Goal: Task Accomplishment & Management: Manage account settings

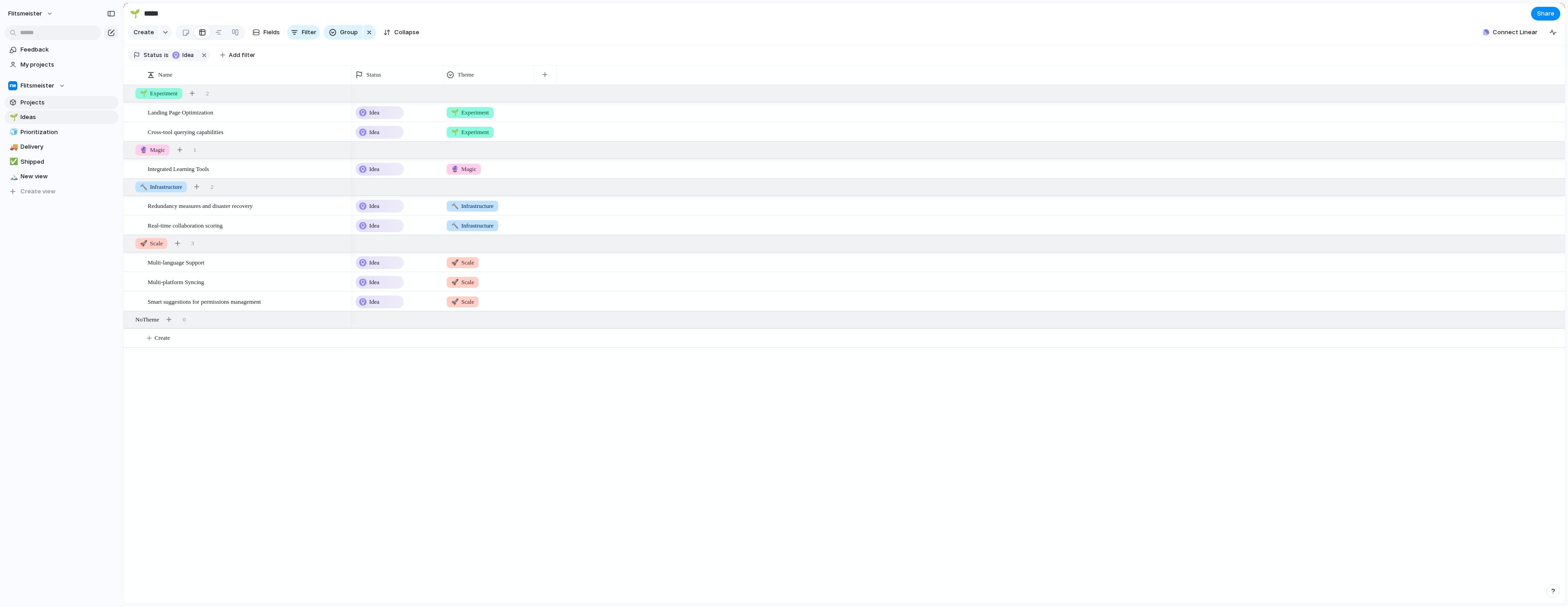
click at [37, 104] on span "Projects" at bounding box center [68, 102] width 95 height 9
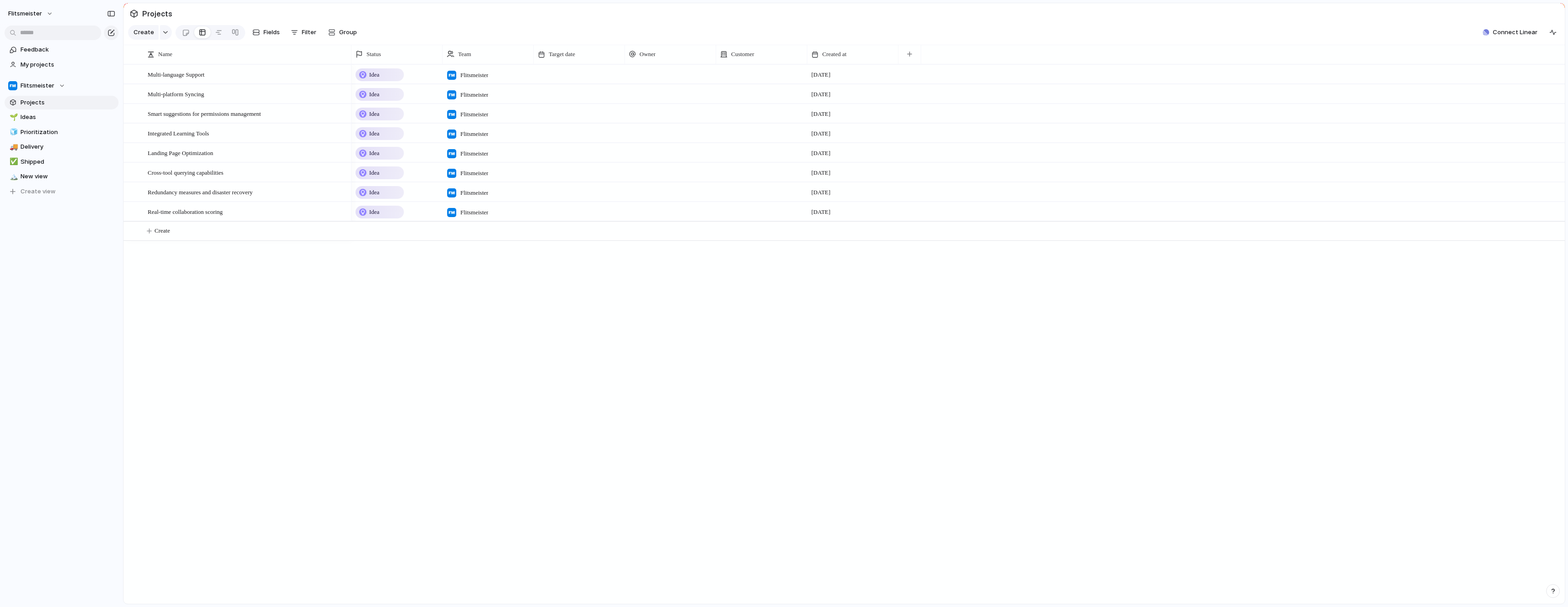
click at [408, 339] on div "Idea Flitsmeister [DATE] Idea Flitsmeister [DATE] Idea Flitsmeister [DATE] Idea…" at bounding box center [957, 334] width 1213 height 539
click at [138, 37] on span "Create" at bounding box center [143, 32] width 20 height 9
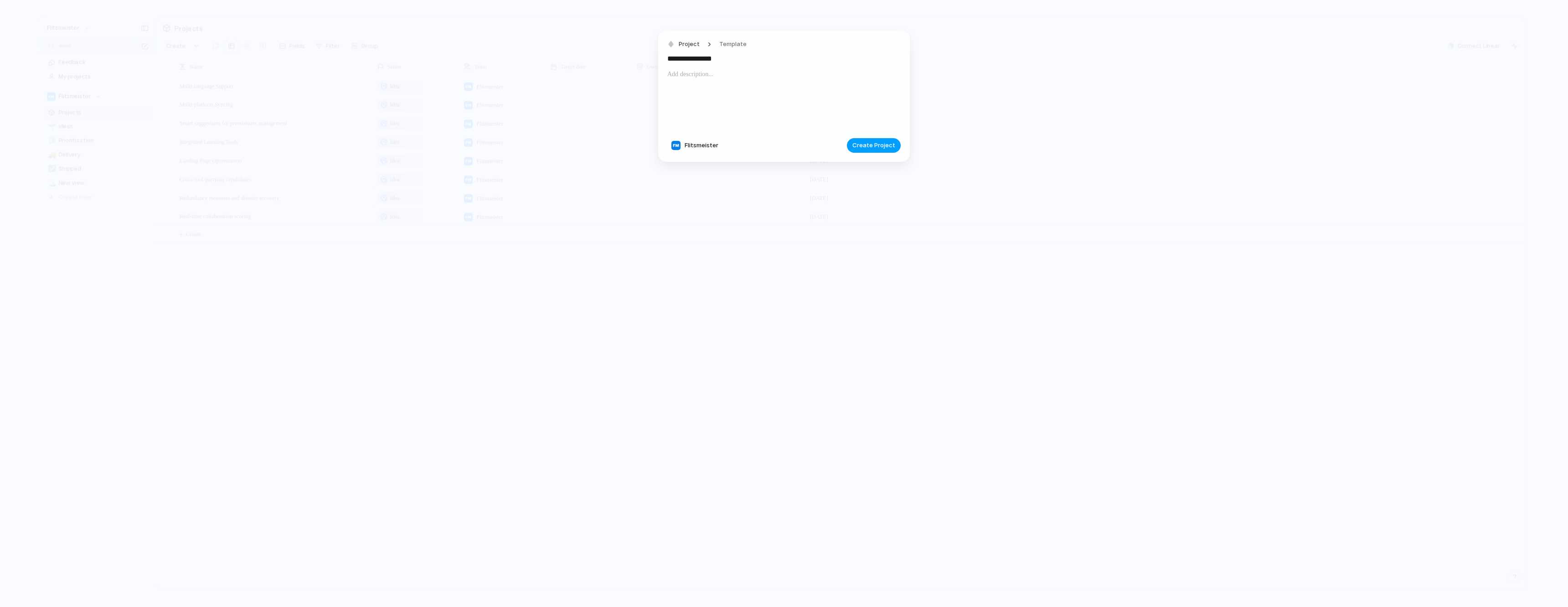
type input "**********"
click at [871, 140] on button "Create Project" at bounding box center [873, 146] width 53 height 15
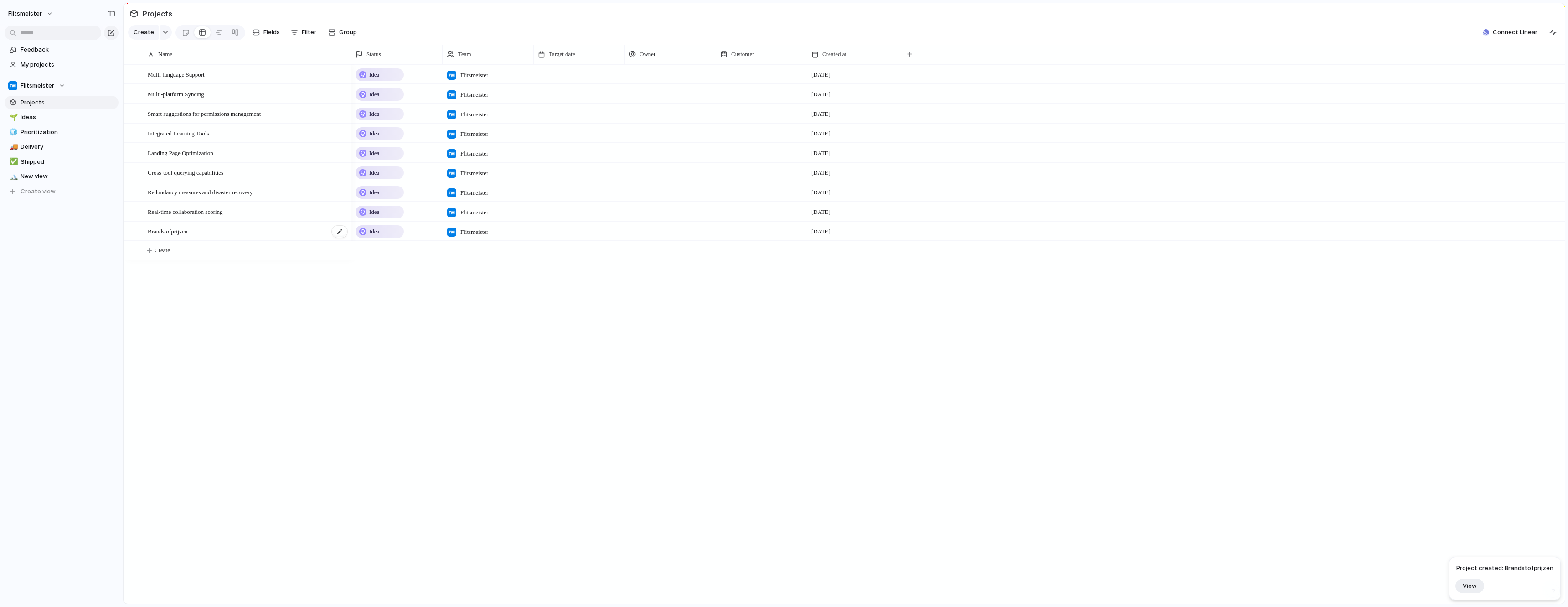
click at [188, 236] on span "Brandstofprijzen" at bounding box center [167, 231] width 39 height 10
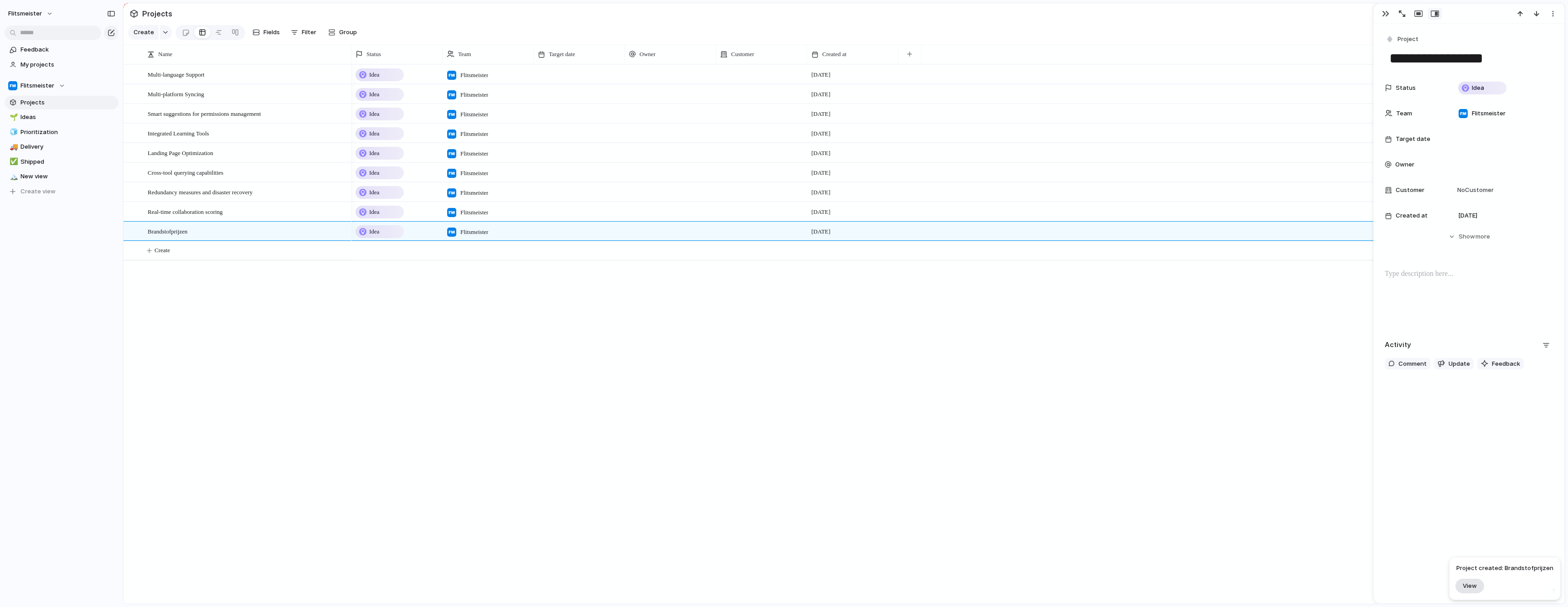
click at [1473, 590] on button "View" at bounding box center [1470, 585] width 29 height 15
click at [1418, 58] on textarea "**********" at bounding box center [1469, 58] width 161 height 19
click at [1419, 12] on div "button" at bounding box center [1418, 14] width 8 height 7
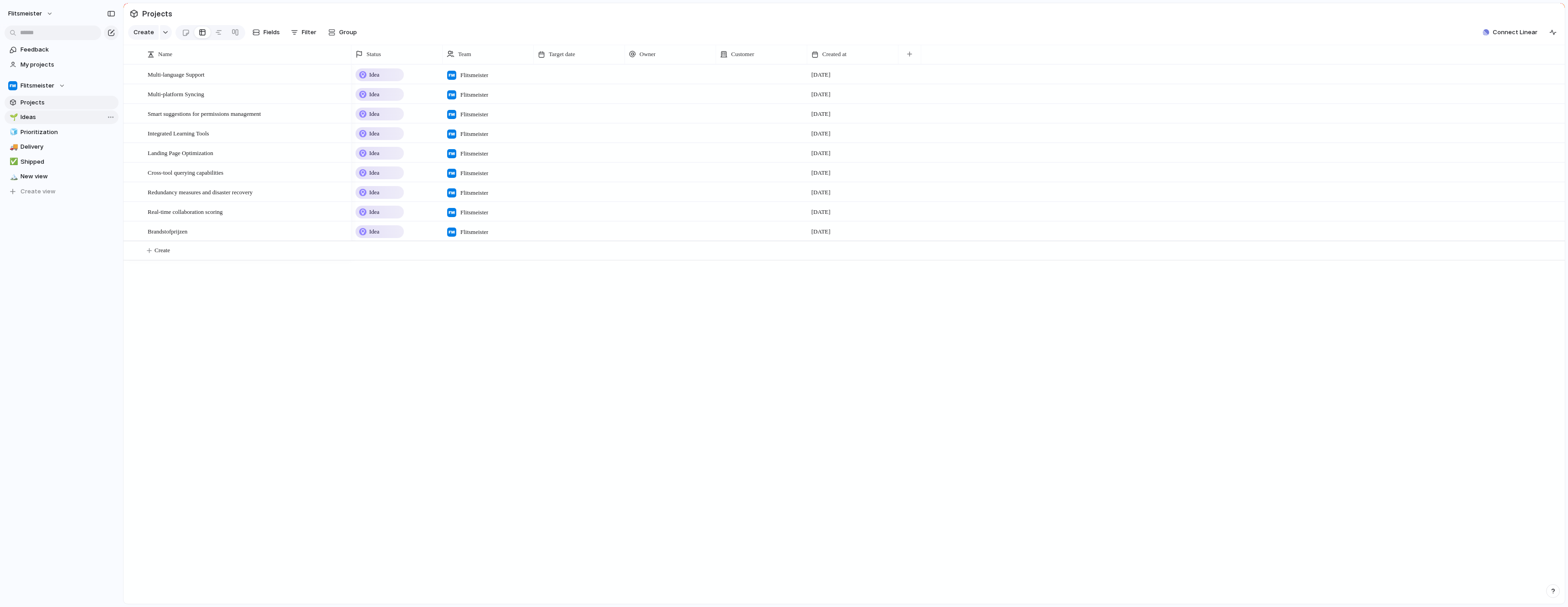
click at [40, 117] on span "Ideas" at bounding box center [68, 117] width 95 height 9
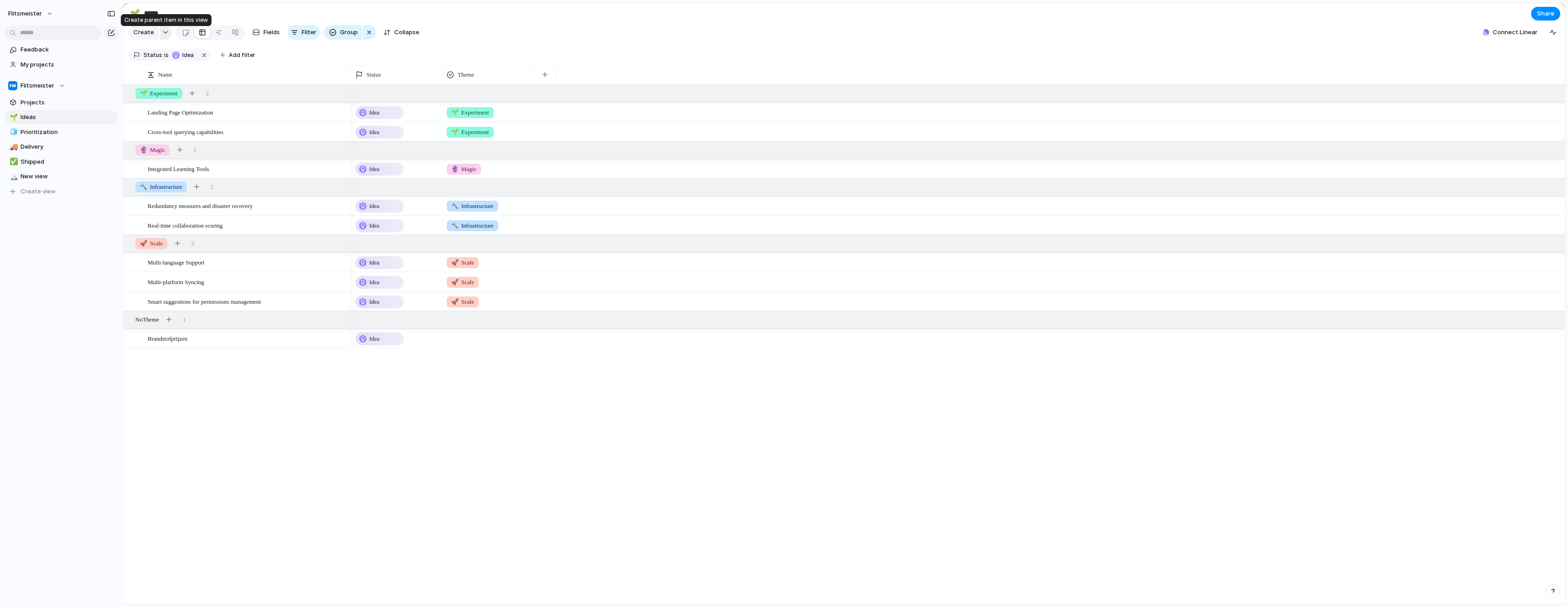
click at [165, 34] on div "button" at bounding box center [165, 33] width 6 height 4
drag, startPoint x: 55, startPoint y: 272, endPoint x: 54, endPoint y: 260, distance: 12.0
click at [55, 271] on div "Goal Program Initiative Launch Workstream Objective Key result Project Customize" at bounding box center [784, 303] width 1568 height 607
click at [231, 115] on div "Landing Page Optimization" at bounding box center [248, 113] width 200 height 18
click at [32, 175] on span "New view" at bounding box center [68, 176] width 95 height 9
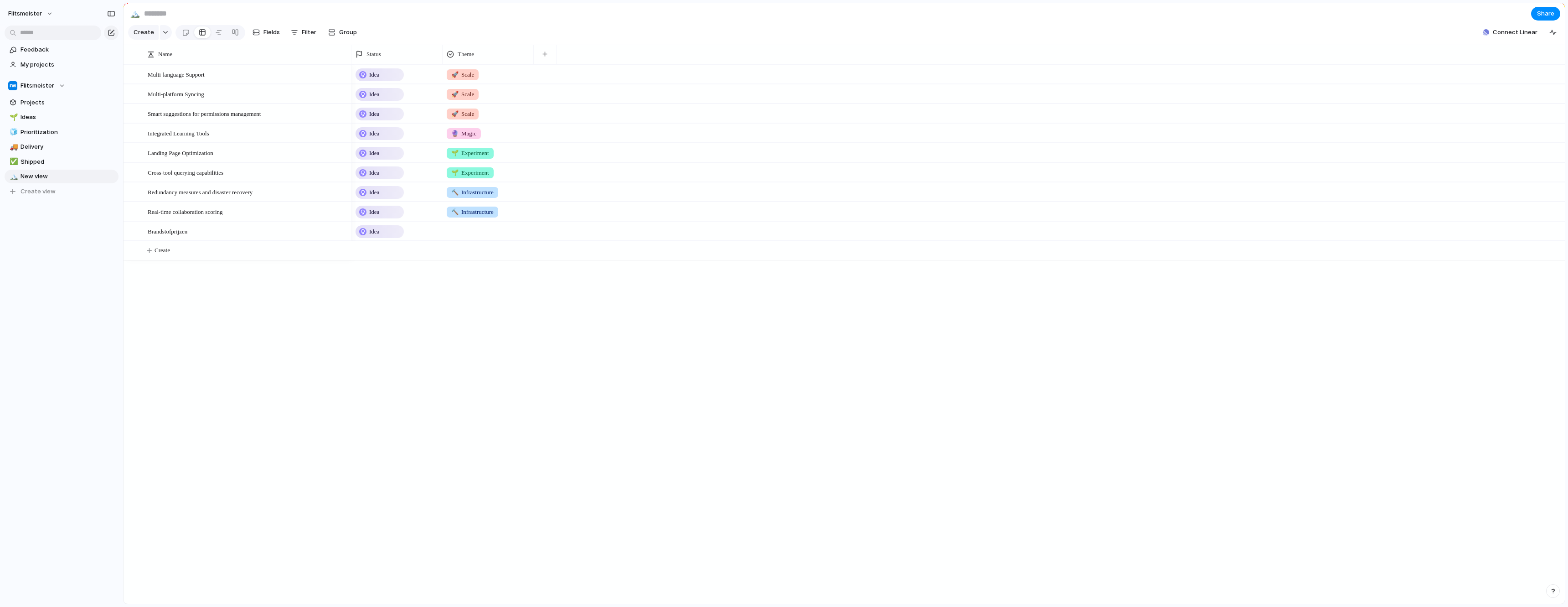
click at [465, 138] on span "🔮 Magic" at bounding box center [464, 133] width 25 height 9
click at [52, 12] on button "Flitsmeister" at bounding box center [31, 14] width 53 height 15
click at [52, 12] on div "Settings Invite members Change theme Sign out" at bounding box center [784, 303] width 1568 height 607
click at [46, 286] on div "Flitsmeister Feedback My projects Flitsmeister Projects 🌱 Ideas 🧊 Prioritizatio…" at bounding box center [61, 303] width 123 height 607
click at [46, 285] on div "Flitsmeister Feedback My projects Flitsmeister Projects 🌱 Ideas 🧊 Prioritizatio…" at bounding box center [61, 303] width 123 height 607
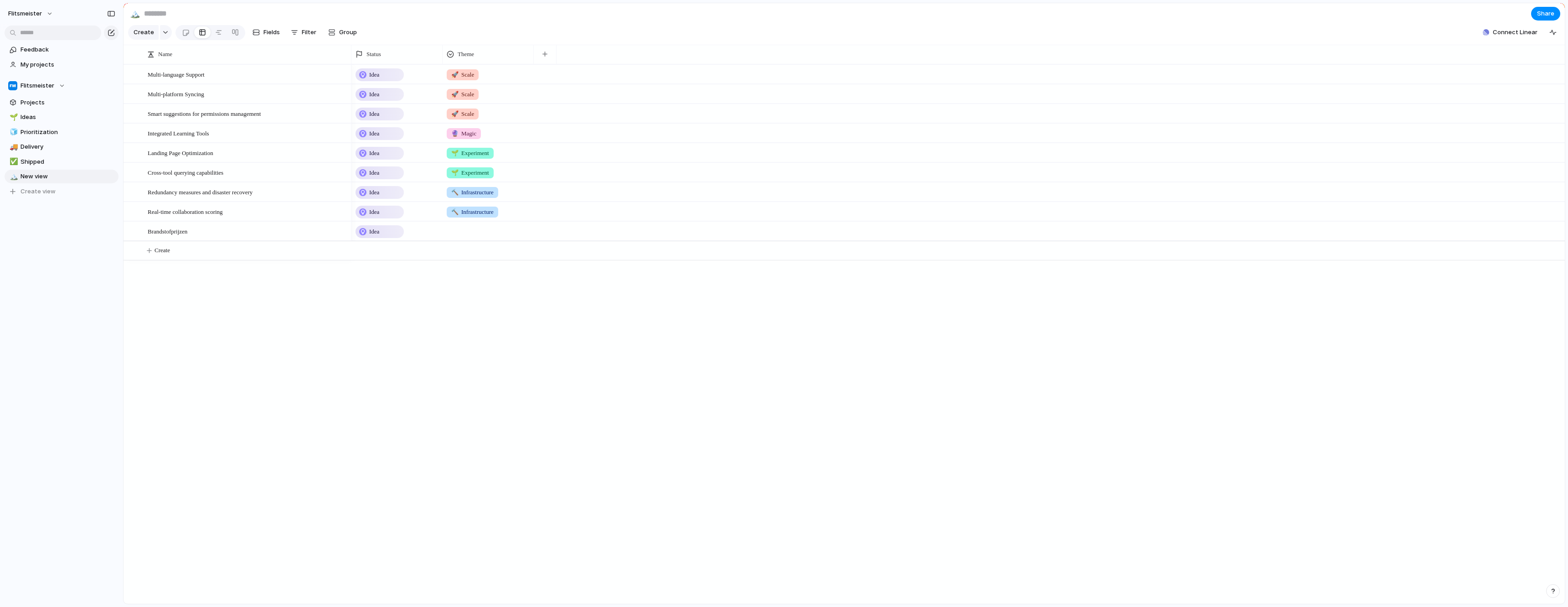
click at [614, 445] on div "Idea 🚀 Scale Idea 🚀 Scale Idea 🚀 Scale Idea 🔮 Magic Idea 🌱 Experiment Idea 🌱 Ex…" at bounding box center [957, 334] width 1213 height 539
click at [36, 10] on span "Flitsmeister" at bounding box center [25, 14] width 34 height 9
click at [89, 17] on div "Settings Invite members Change theme Sign out" at bounding box center [784, 303] width 1568 height 607
click at [66, 143] on span "Delivery" at bounding box center [68, 146] width 95 height 9
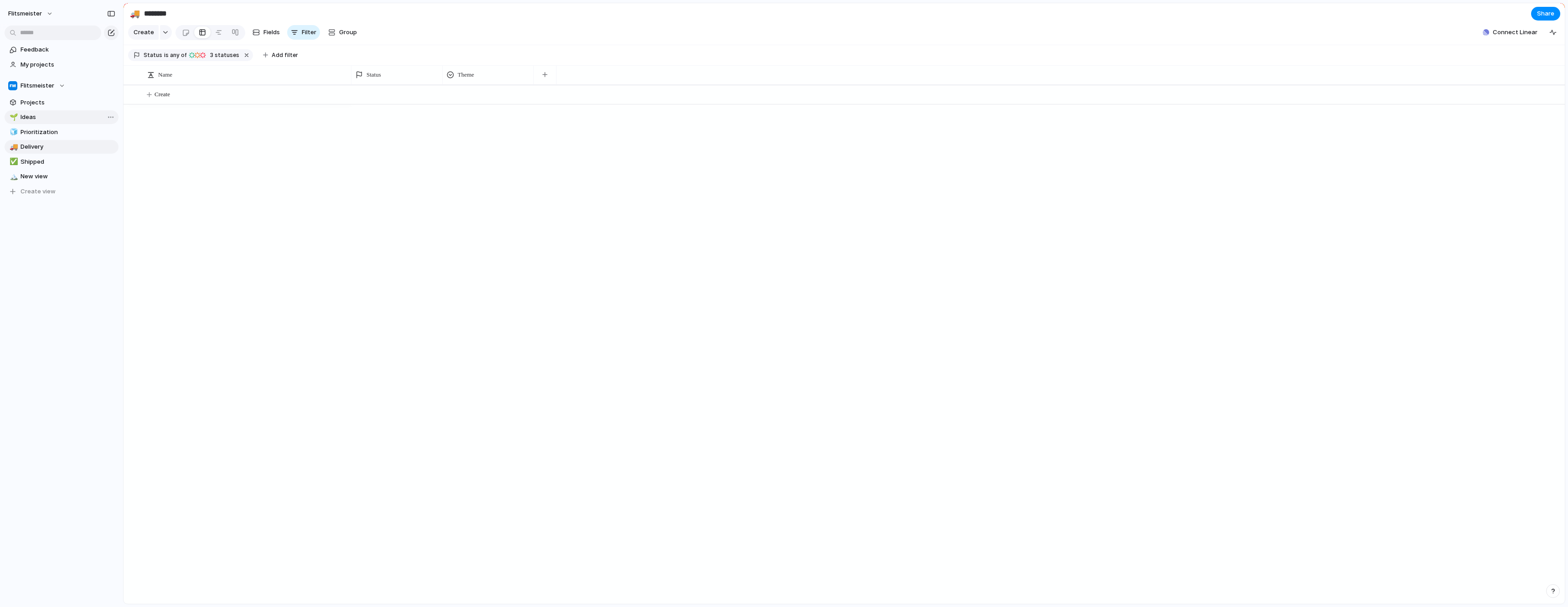
click at [53, 122] on link "🌱 Ideas" at bounding box center [61, 117] width 114 height 14
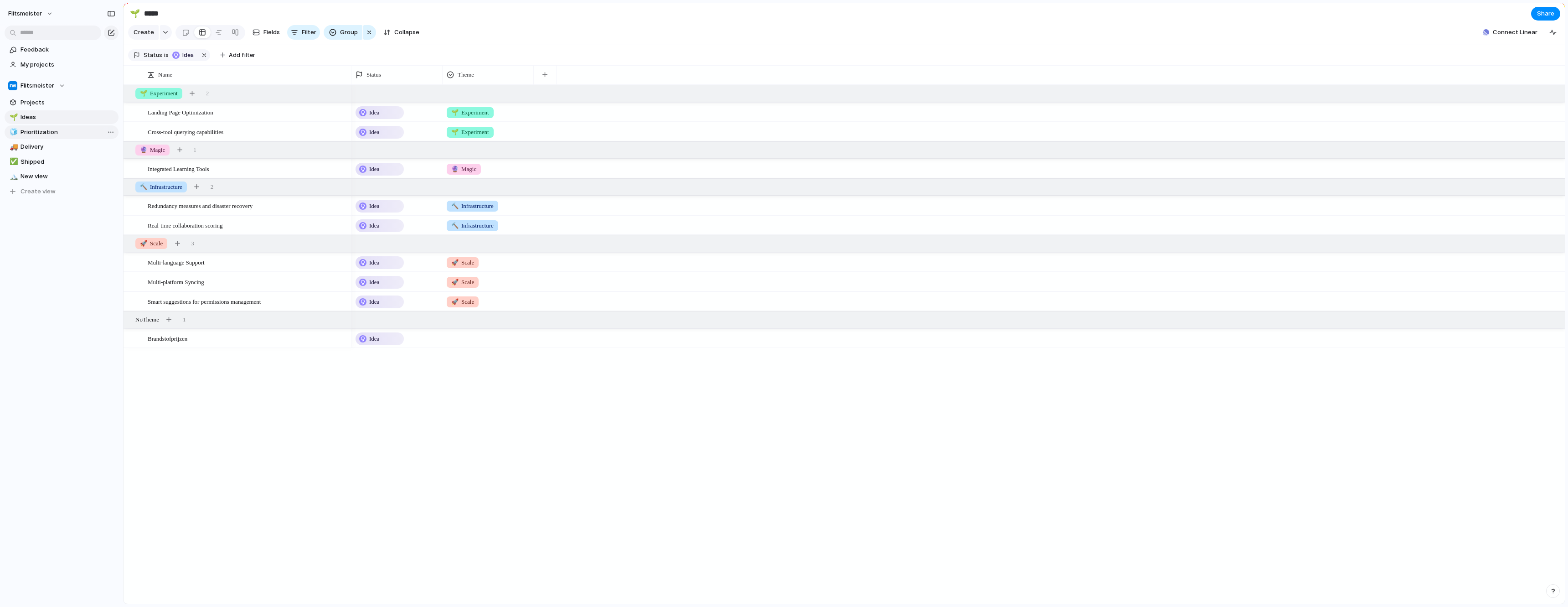
click at [50, 128] on span "Prioritization" at bounding box center [68, 132] width 95 height 9
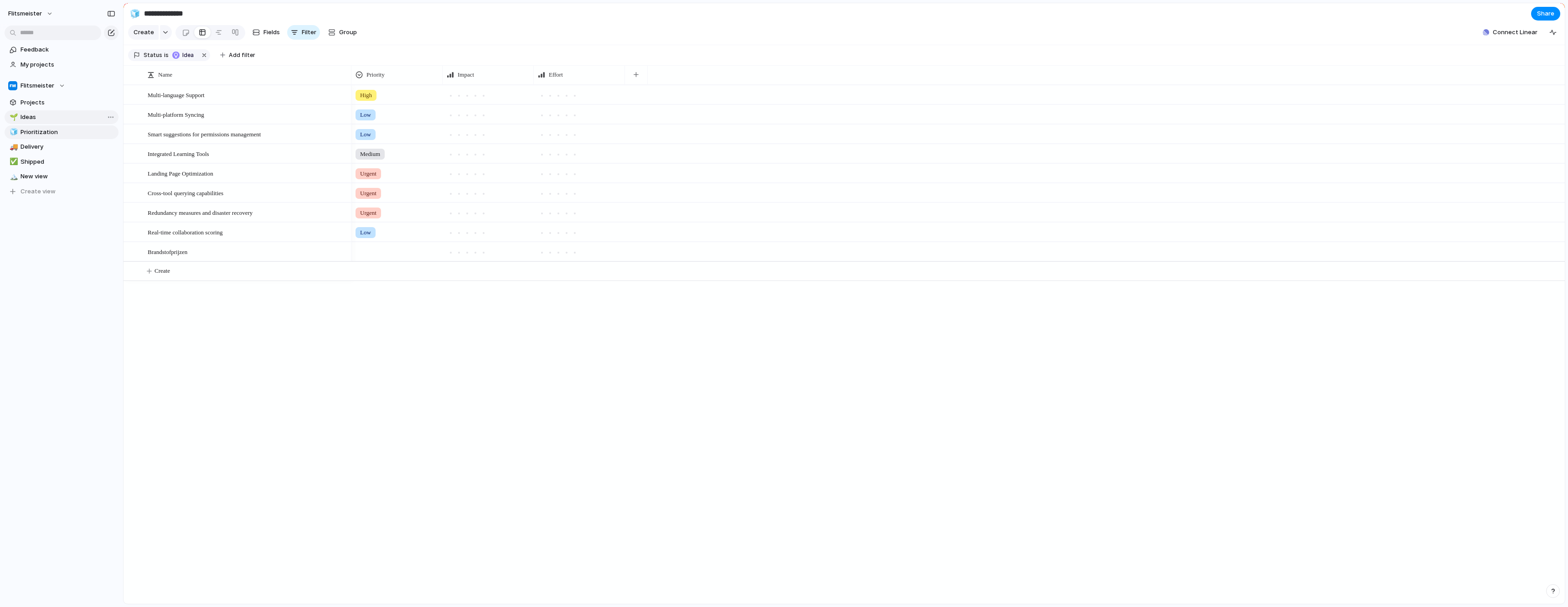
click at [29, 123] on link "🌱 Ideas" at bounding box center [61, 117] width 114 height 14
type input "*****"
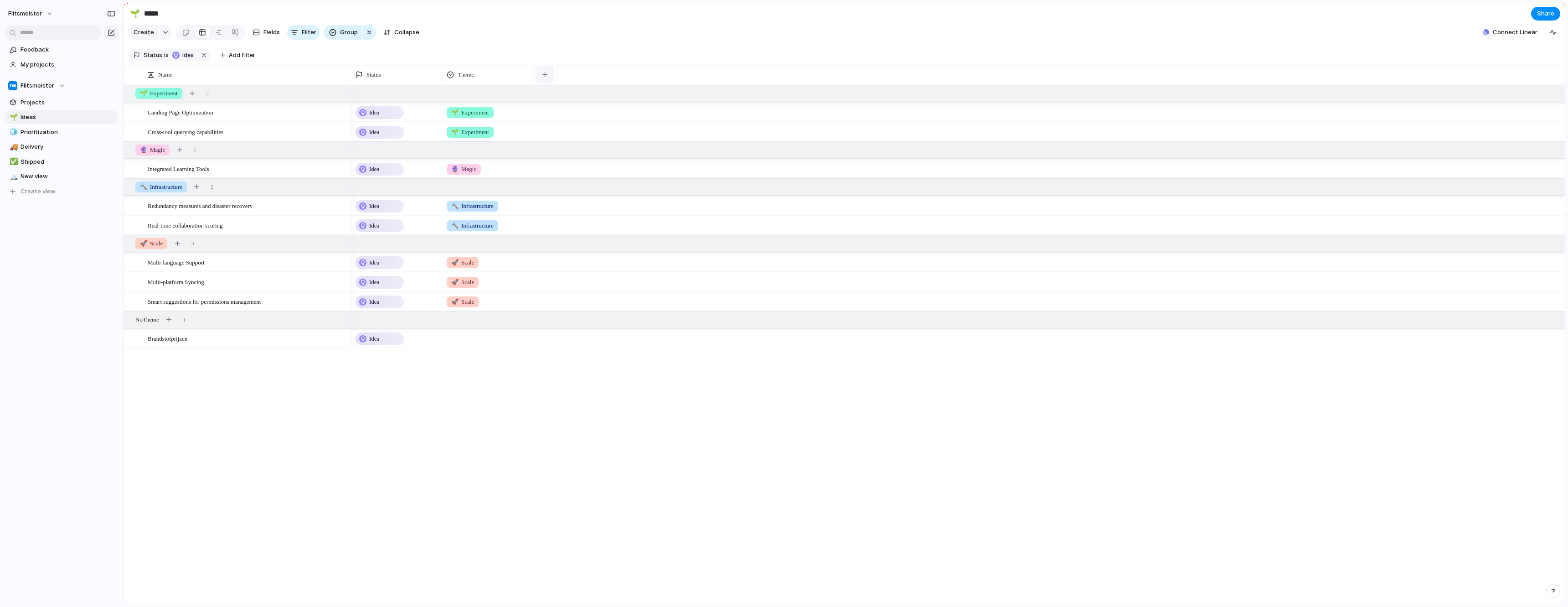
click at [542, 82] on button "button" at bounding box center [545, 74] width 18 height 17
click at [1417, 28] on div "Created at Created by Customer Delivery Design ready Duplicate Effort Estimate …" at bounding box center [784, 303] width 1568 height 607
drag, startPoint x: 1516, startPoint y: 36, endPoint x: 1291, endPoint y: 24, distance: 225.3
click at [1291, 24] on header "🌱 ***** Share Create Fields Filter Group Zoom Collapse Connect Linear Status is…" at bounding box center [844, 34] width 1441 height 63
click at [379, 60] on section "Status is Idea Add filter" at bounding box center [844, 55] width 1441 height 20
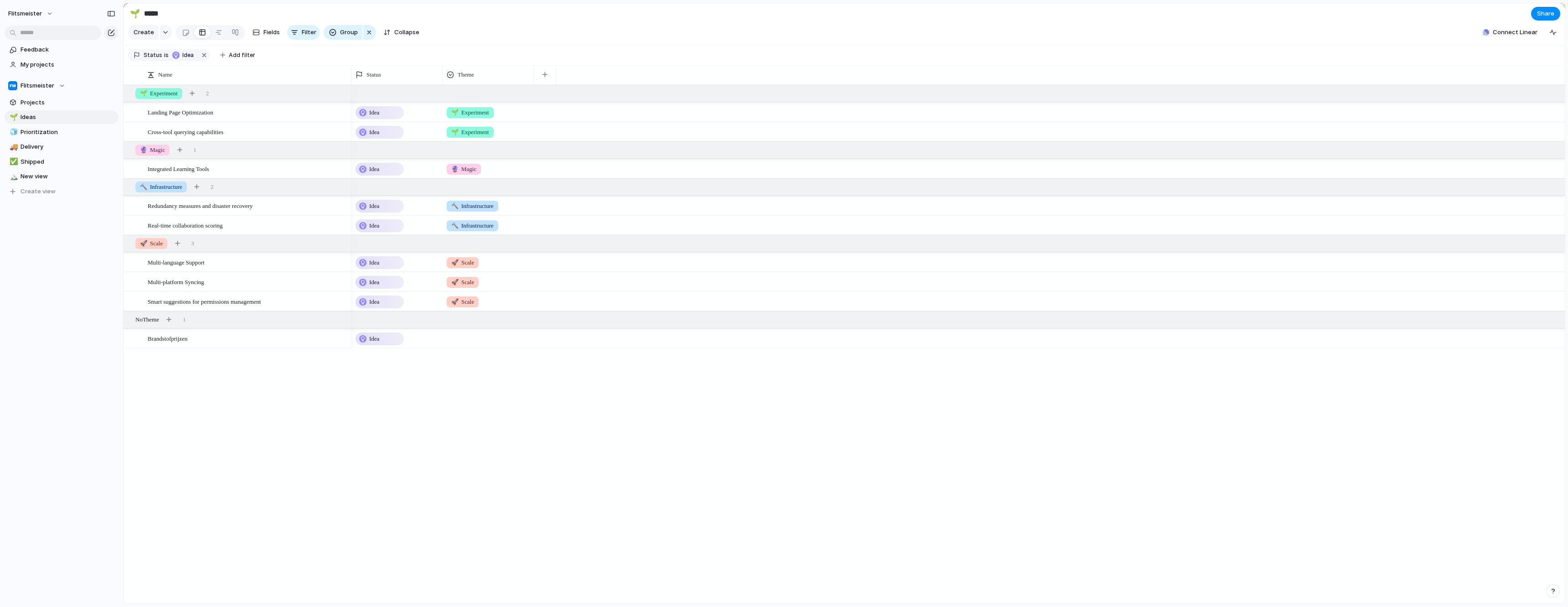
click at [267, 445] on div "Landing Page Optimization Cross-tool querying capabilities Integrated Learning …" at bounding box center [844, 344] width 1441 height 519
click at [39, 52] on span "Feedback" at bounding box center [68, 49] width 95 height 9
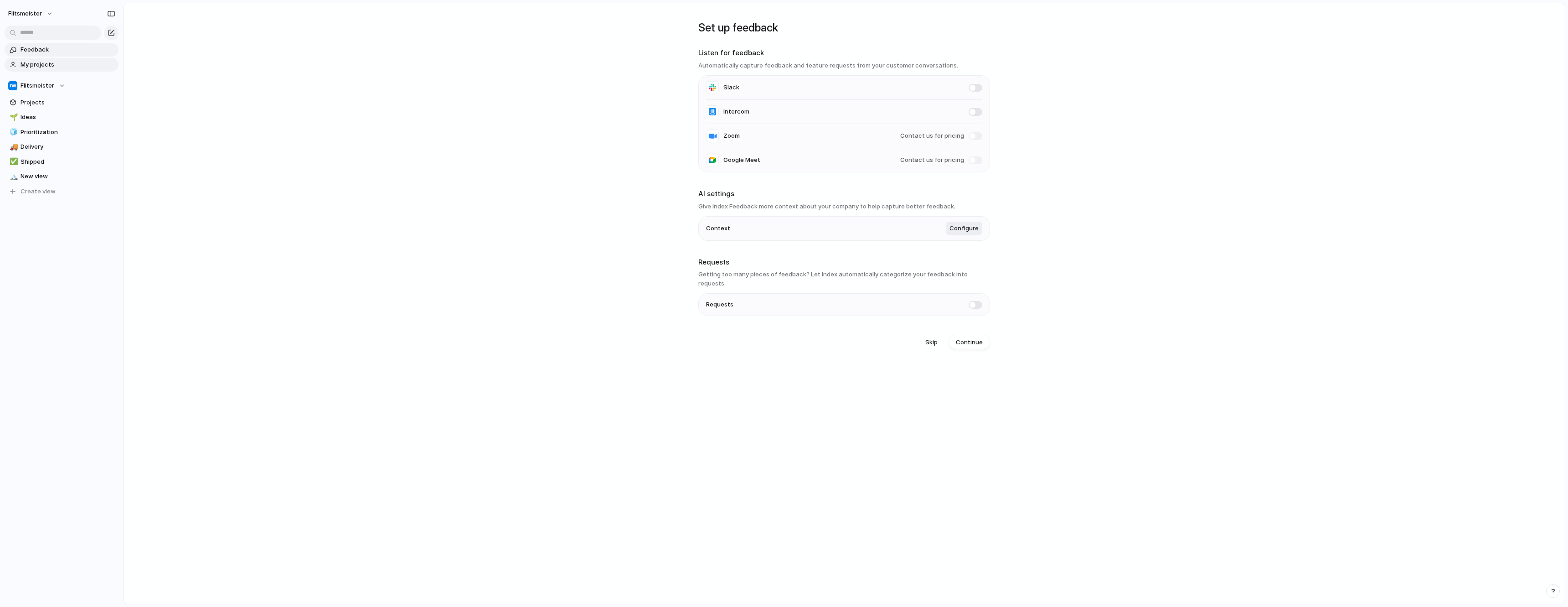
click at [39, 61] on span "My projects" at bounding box center [68, 65] width 95 height 9
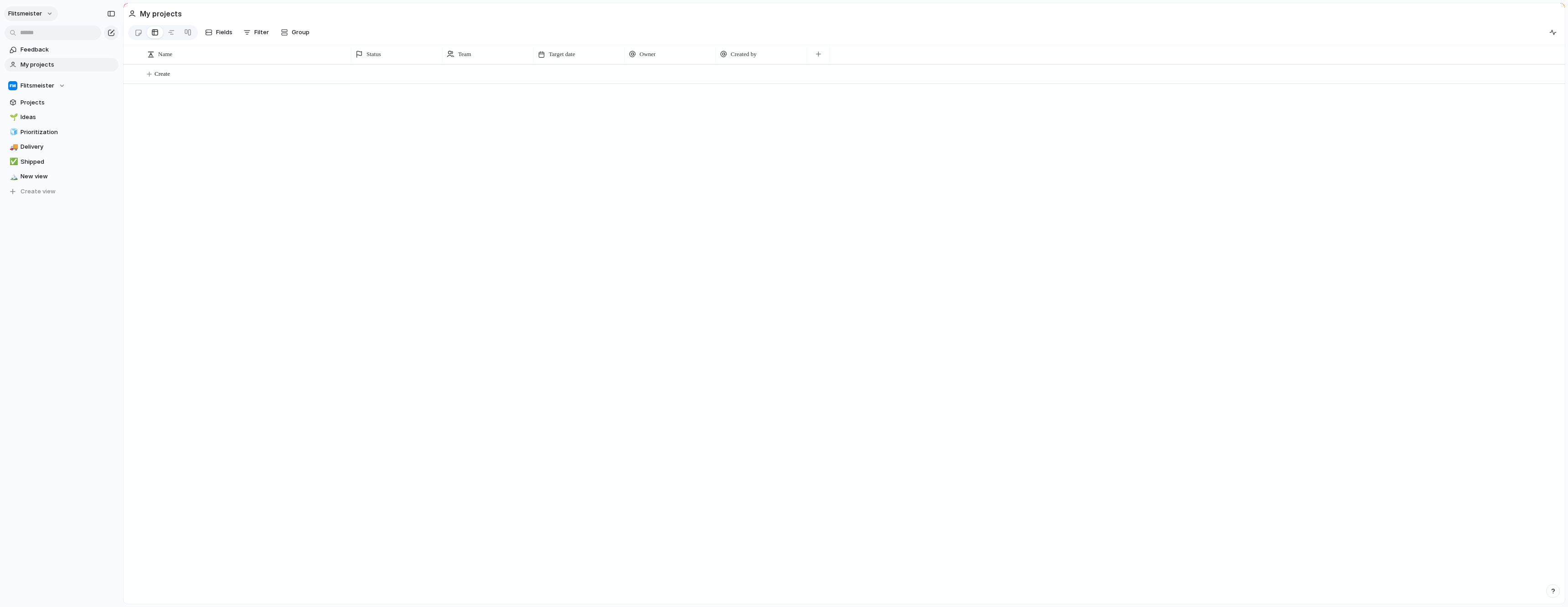
click at [45, 12] on button "Flitsmeister" at bounding box center [31, 14] width 53 height 15
click at [27, 75] on span "Sign out" at bounding box center [33, 77] width 24 height 9
